Goal: Task Accomplishment & Management: Use online tool/utility

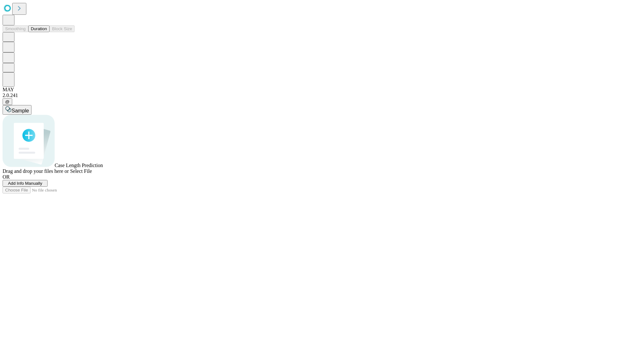
click at [47, 32] on button "Duration" at bounding box center [38, 28] width 21 height 7
click at [42, 186] on span "Add Info Manually" at bounding box center [25, 183] width 34 height 5
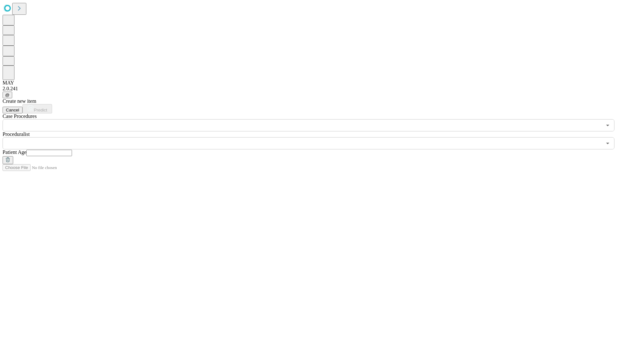
click at [72, 150] on input "text" at bounding box center [49, 153] width 46 height 6
type input "**"
